Goal: Task Accomplishment & Management: Use online tool/utility

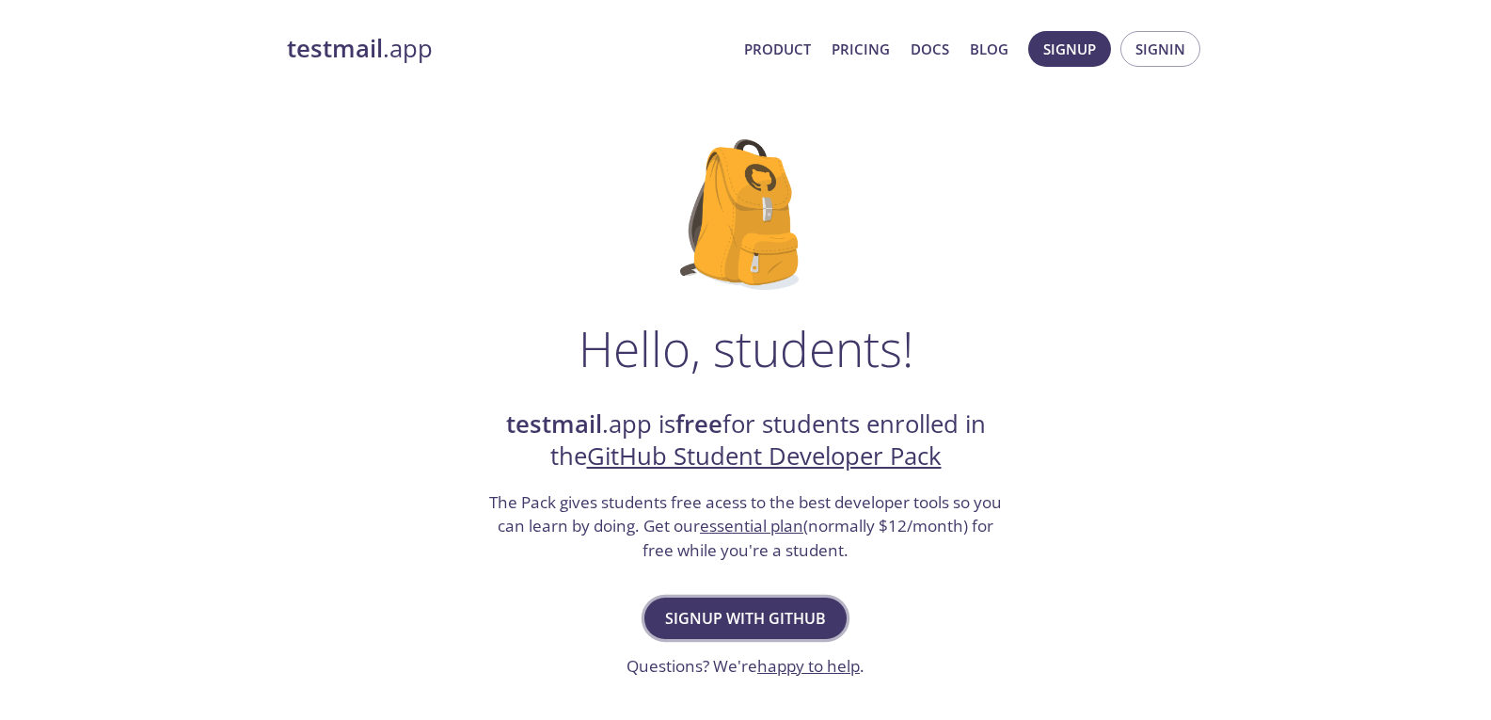
click at [750, 625] on span "Signup with GitHub" at bounding box center [745, 618] width 161 height 26
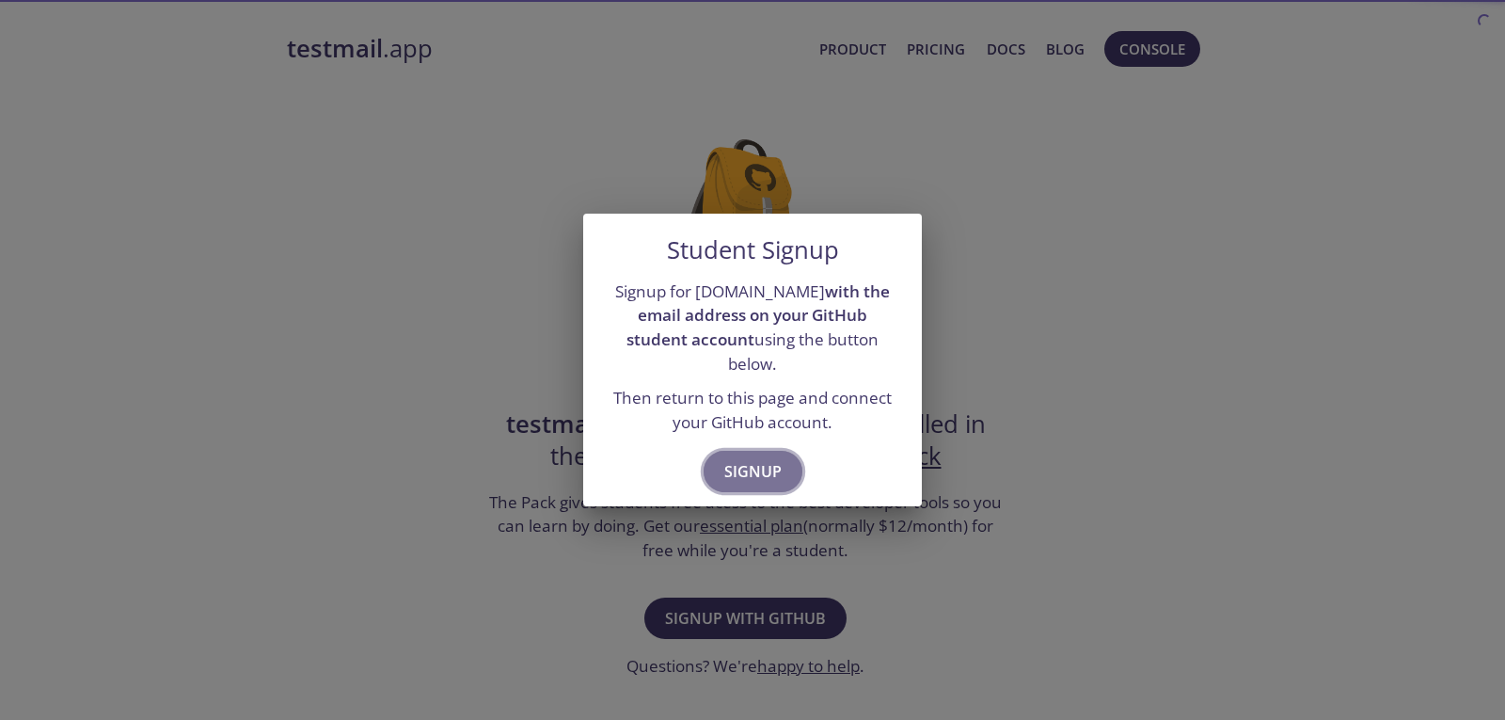
click at [752, 461] on span "Signup" at bounding box center [752, 471] width 57 height 26
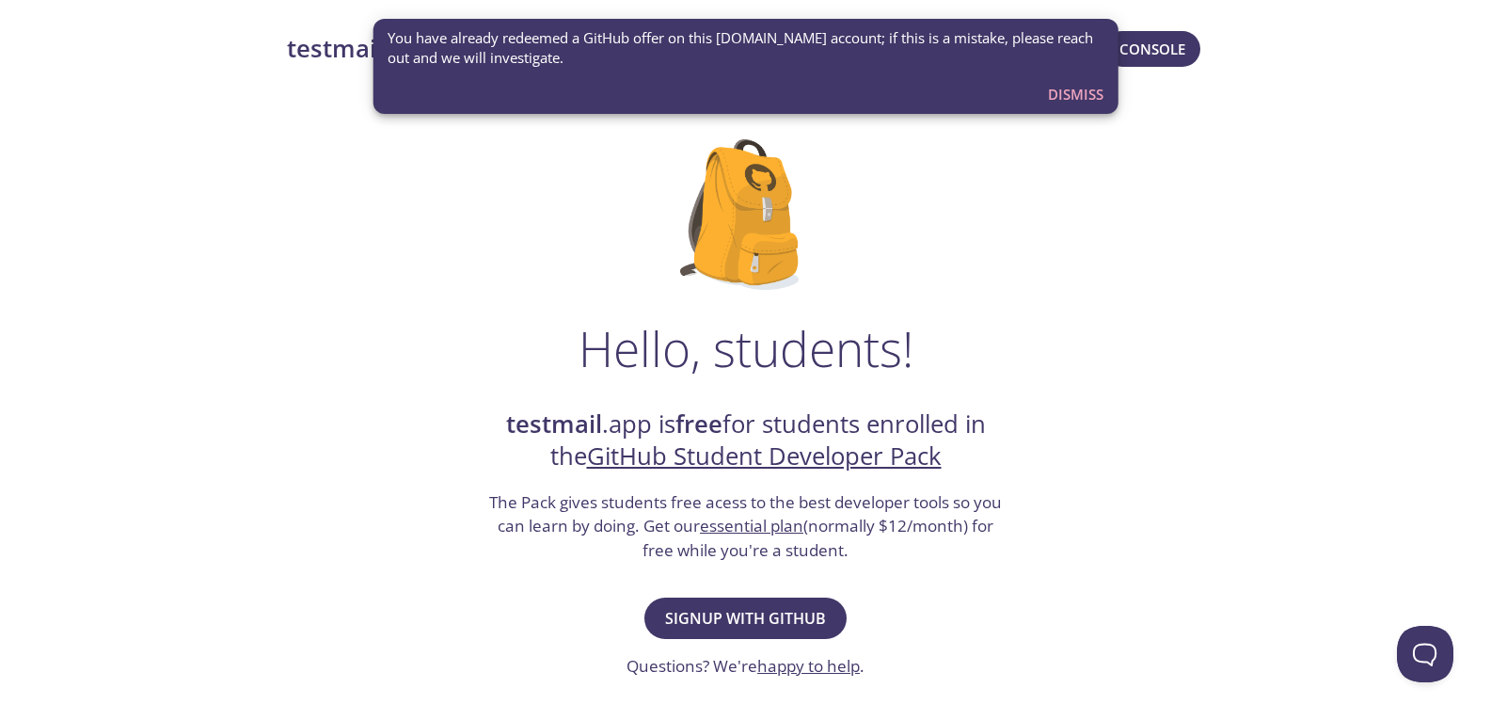
click at [1089, 87] on span "Dismiss" at bounding box center [1076, 94] width 56 height 24
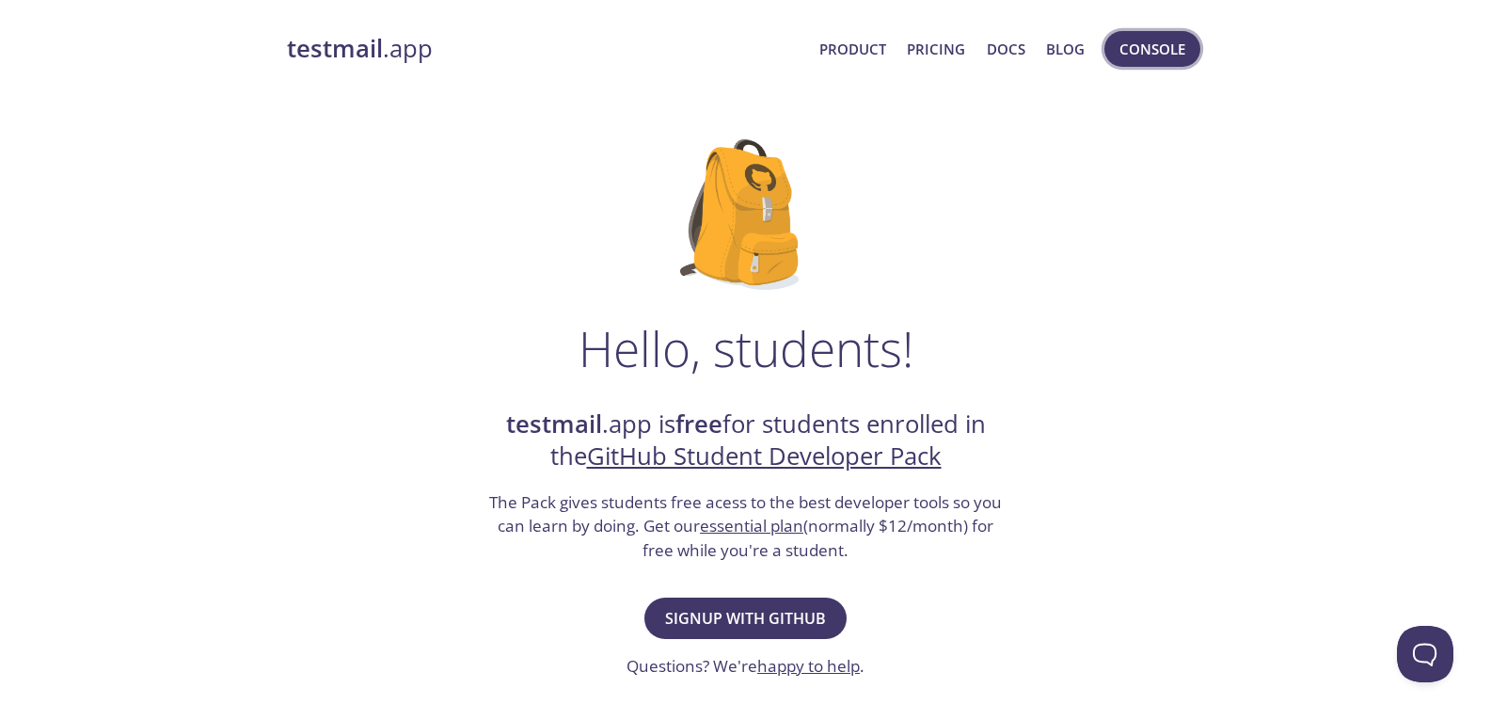
click at [1136, 56] on span "Console" at bounding box center [1152, 49] width 66 height 24
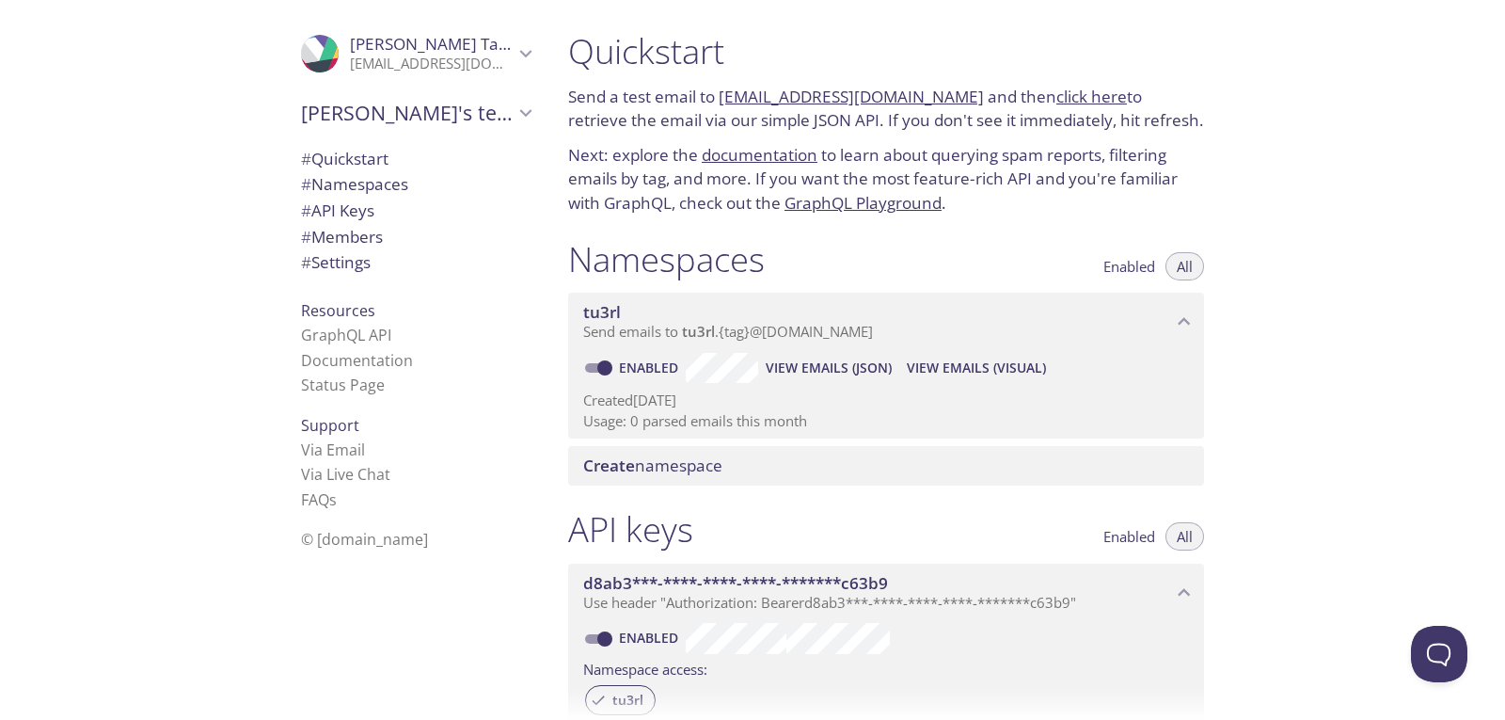
click at [764, 96] on link "tu3rl.test@inbox.testmail.app" at bounding box center [851, 97] width 265 height 22
click at [1061, 225] on div "Quickstart Send a test email to tu3rl.test@inbox.testmail.app and then click he…" at bounding box center [886, 123] width 666 height 208
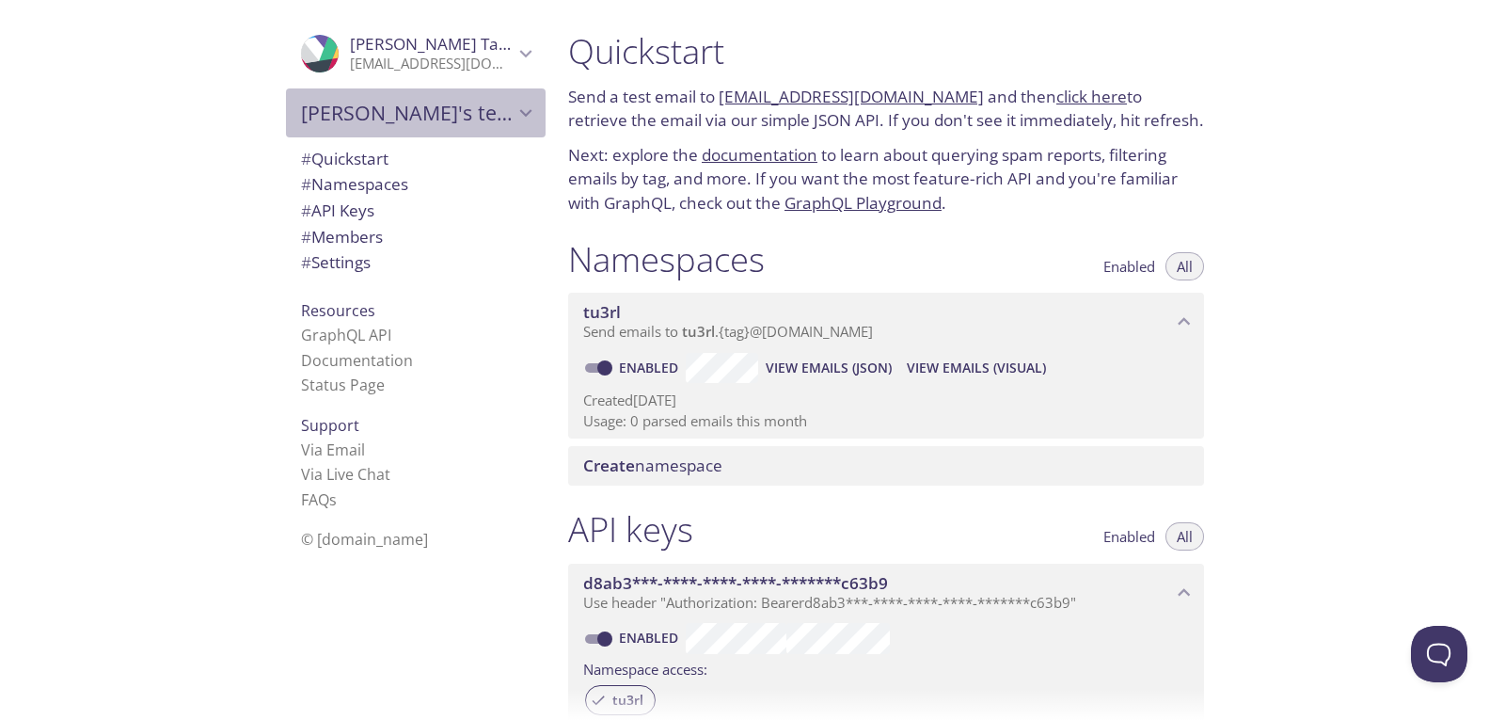
click at [420, 118] on span "Farhan's team" at bounding box center [407, 113] width 213 height 26
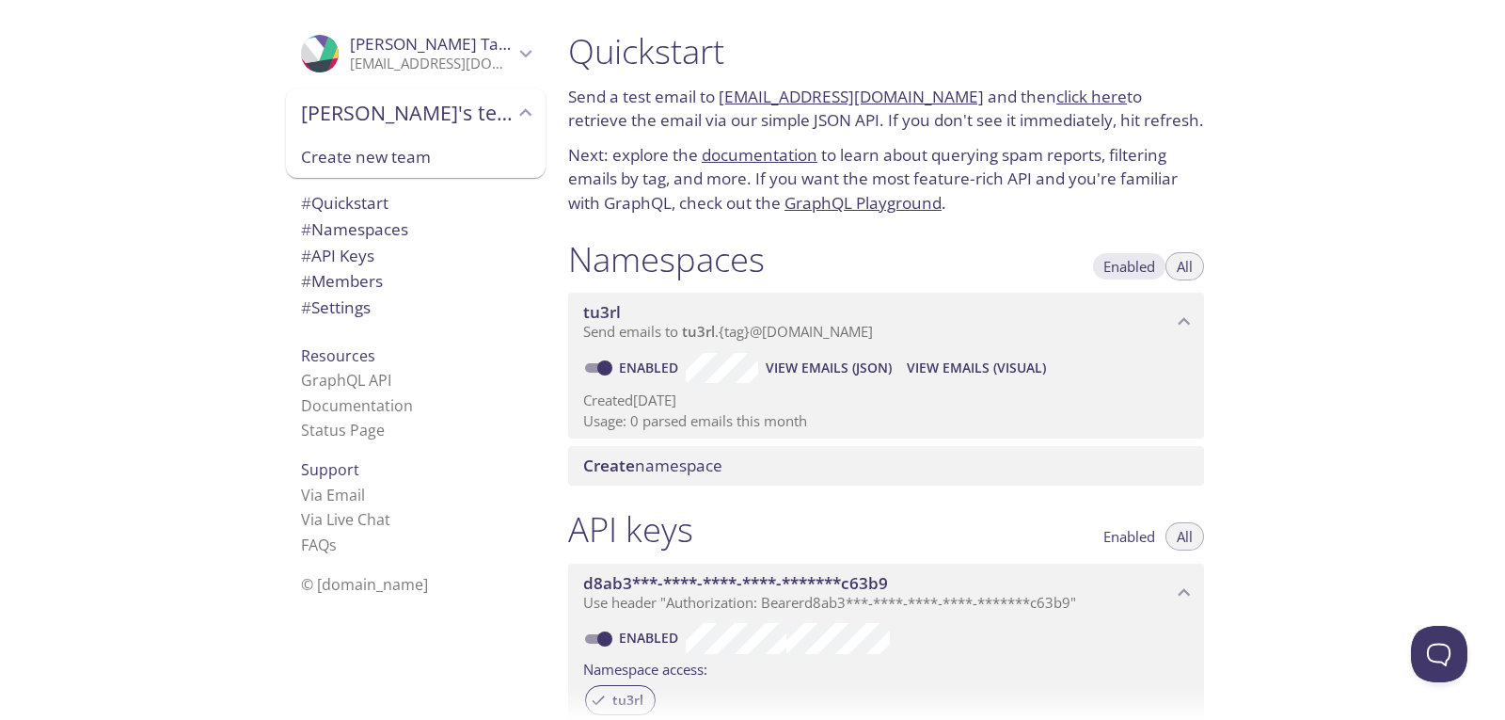
click at [1117, 266] on span "Enabled" at bounding box center [1129, 266] width 52 height 0
click at [1189, 266] on span "All" at bounding box center [1185, 266] width 16 height 0
click at [824, 368] on span "View Emails (JSON)" at bounding box center [829, 368] width 126 height 23
click at [690, 461] on span "Create namespace" at bounding box center [652, 465] width 139 height 22
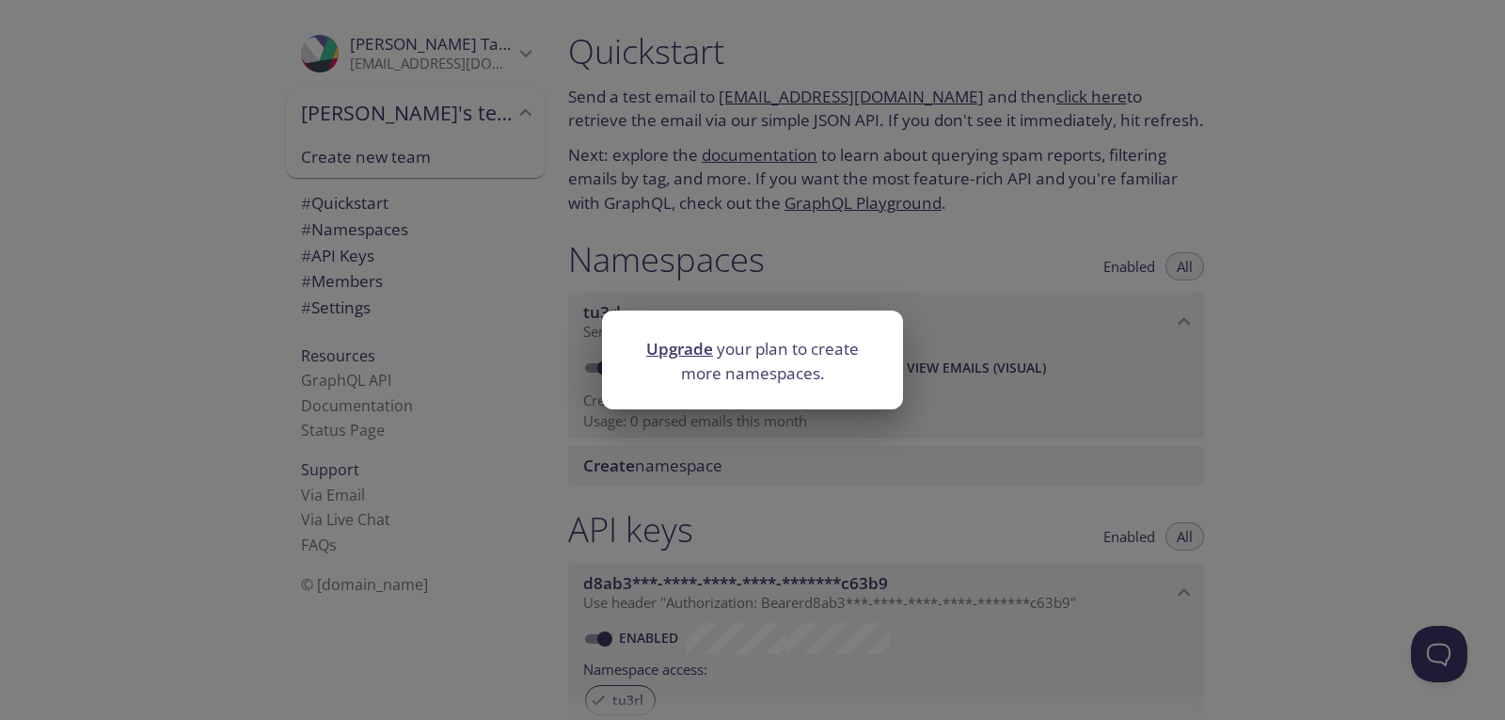
click at [849, 421] on div "Upgrade your plan to create more namespaces." at bounding box center [752, 360] width 1505 height 720
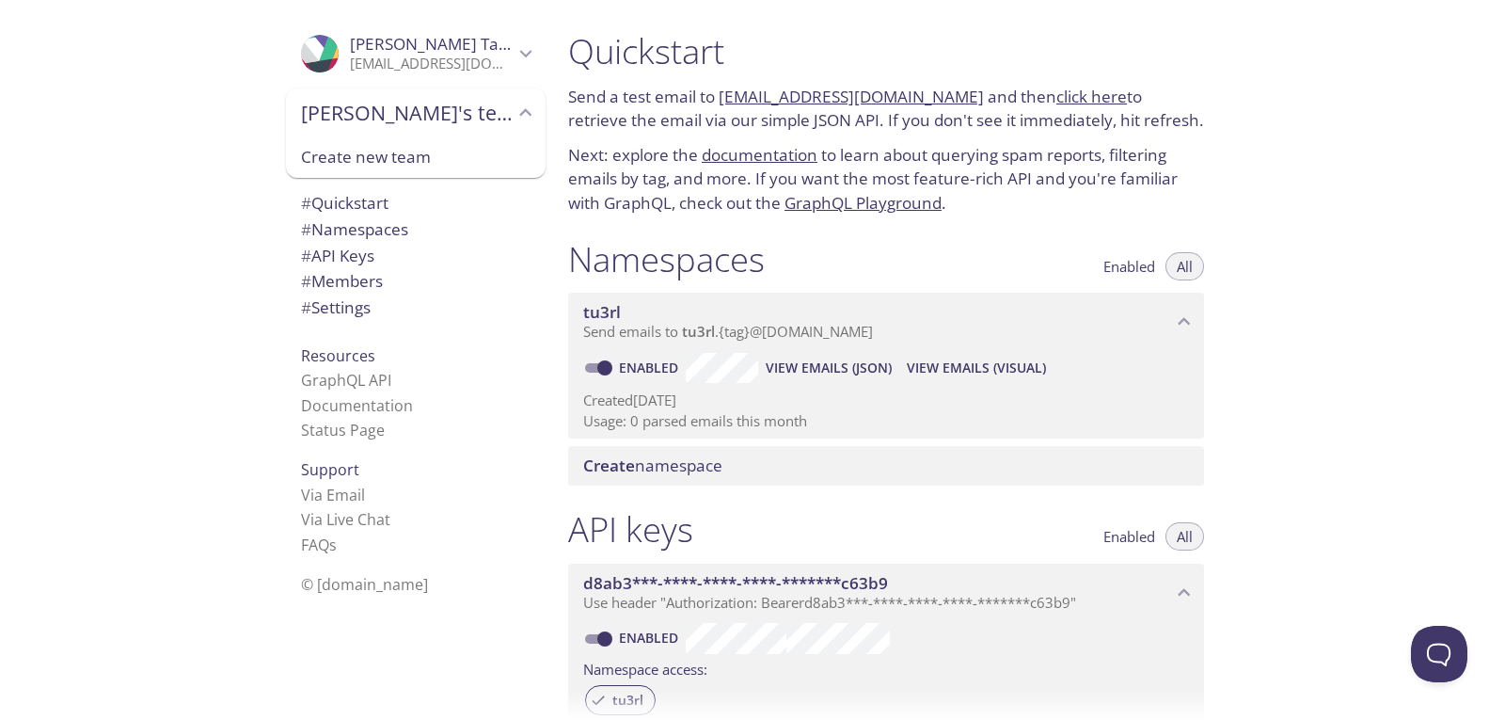
drag, startPoint x: 936, startPoint y: 96, endPoint x: 721, endPoint y: 100, distance: 215.5
click at [721, 100] on p "Send a test email to tu3rl.test@inbox.testmail.app and then click here to retri…" at bounding box center [886, 109] width 636 height 48
copy link "tu3rl.test@inbox.testmail.app"
click at [644, 126] on p "Send a test email to tu3rl.test@inbox.testmail.app and then click here to retri…" at bounding box center [886, 109] width 636 height 48
click at [1074, 96] on link "click here" at bounding box center [1091, 97] width 71 height 22
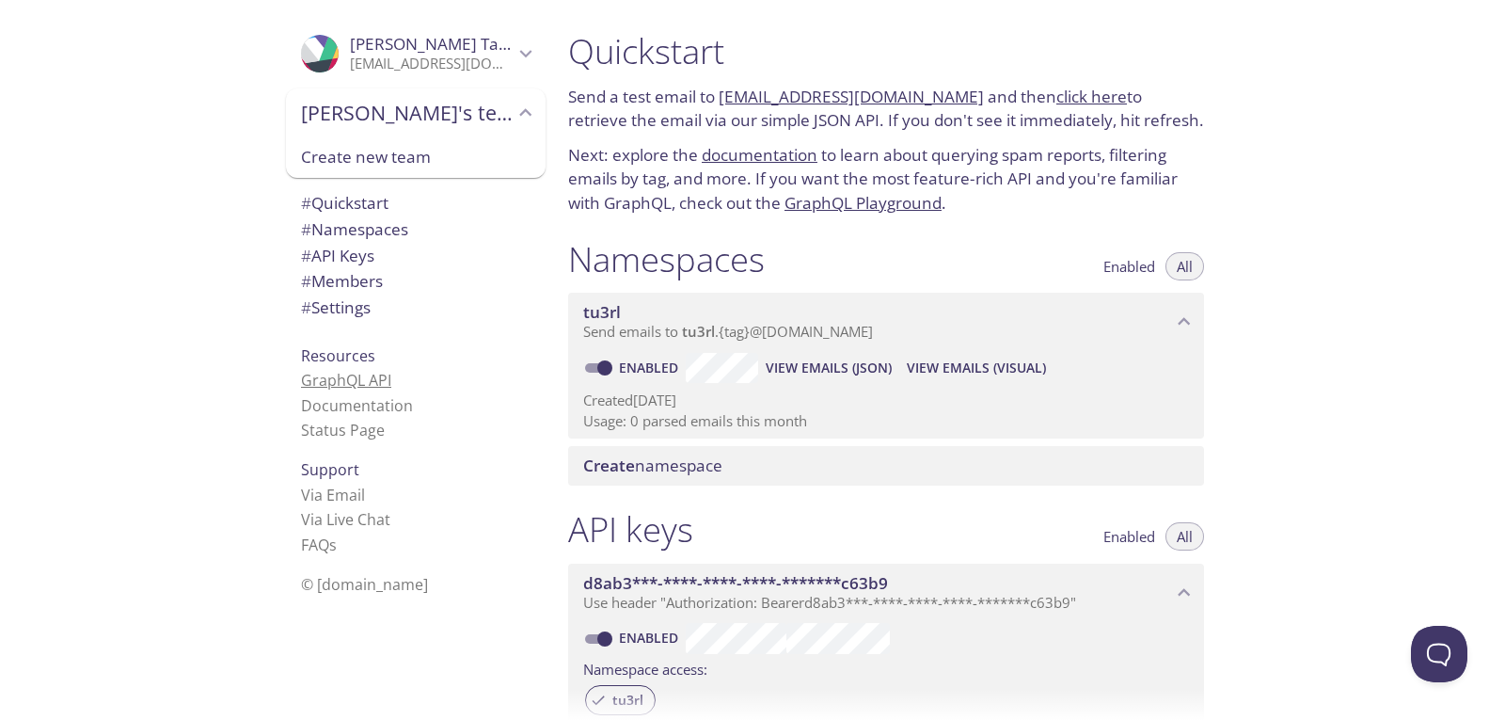
click at [343, 376] on link "GraphQL API" at bounding box center [346, 380] width 90 height 21
click at [1056, 103] on link "click here" at bounding box center [1091, 97] width 71 height 22
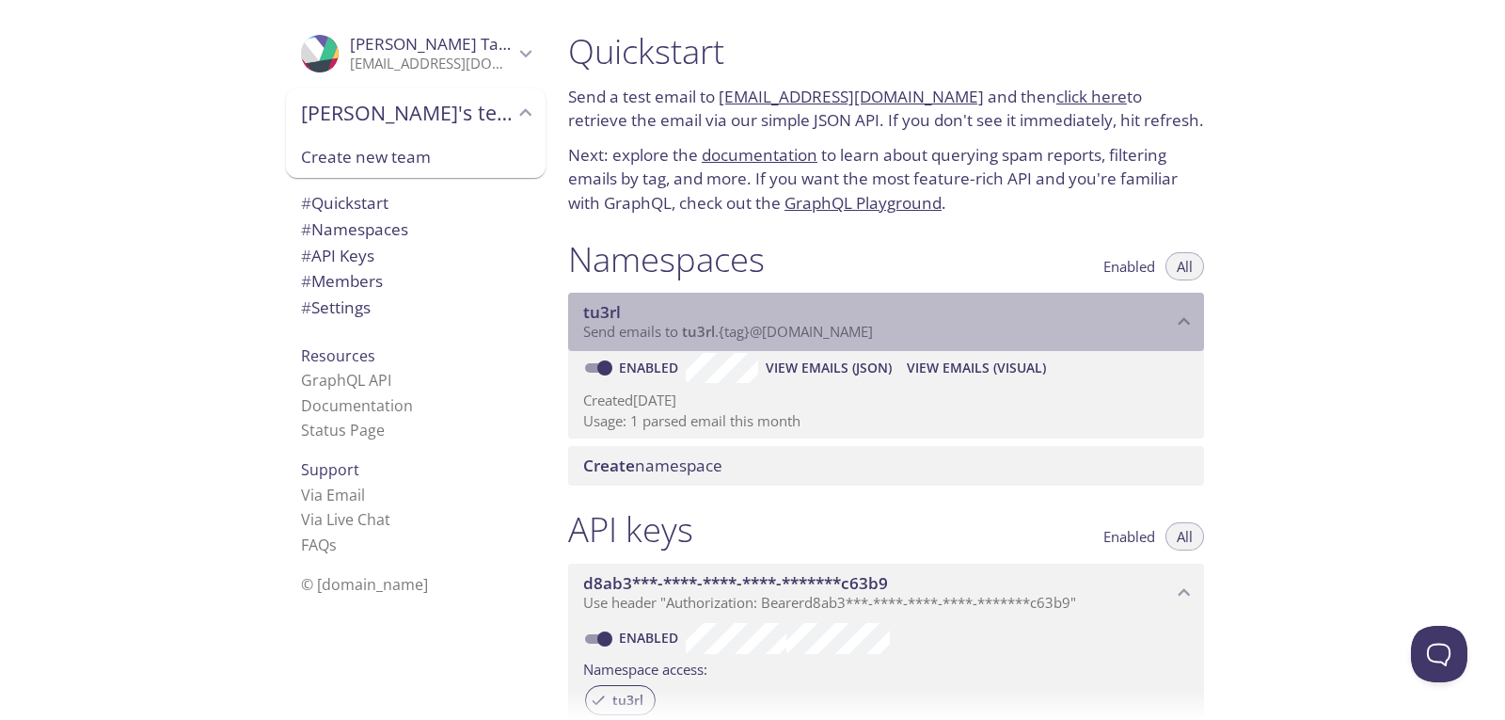
drag, startPoint x: 912, startPoint y: 332, endPoint x: 714, endPoint y: 338, distance: 198.6
click at [714, 338] on p "Send emails to tu3rl . {tag} @inbox.testmail.app" at bounding box center [877, 332] width 589 height 19
